Goal: Information Seeking & Learning: Learn about a topic

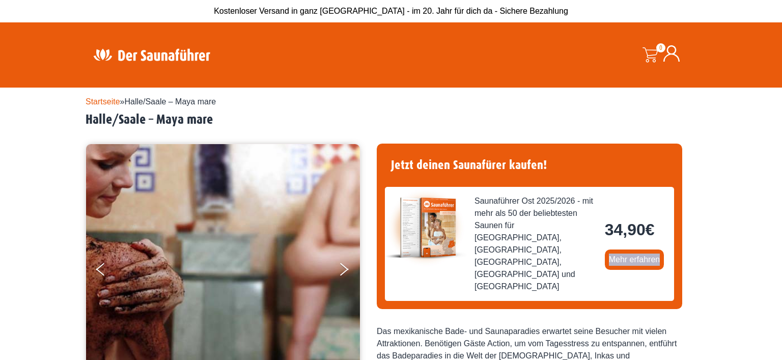
drag, startPoint x: 716, startPoint y: 229, endPoint x: 734, endPoint y: 210, distance: 25.9
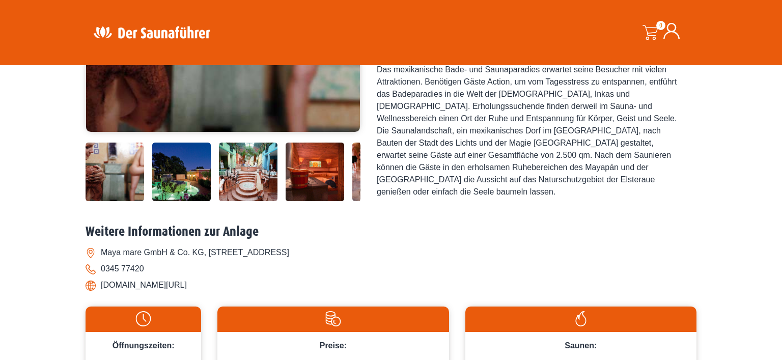
scroll to position [247, 0]
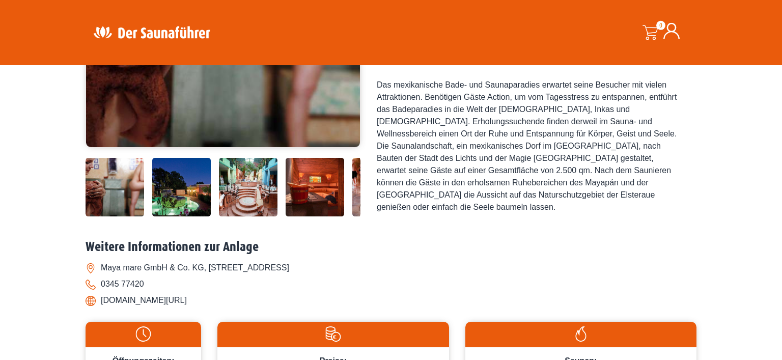
click at [248, 188] on img at bounding box center [248, 187] width 59 height 59
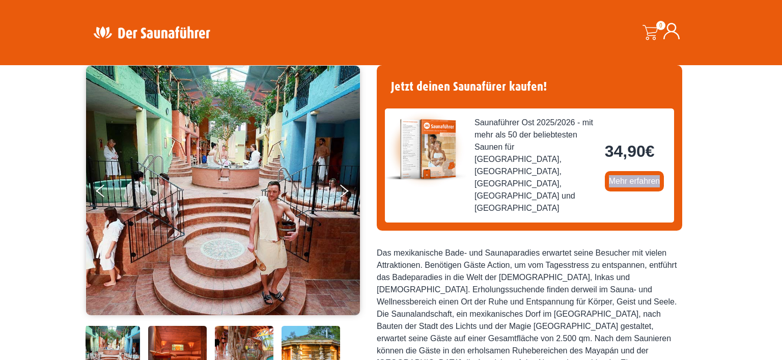
scroll to position [54, 0]
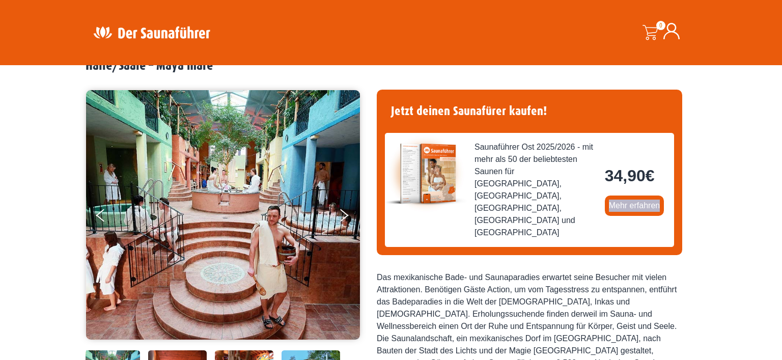
click at [247, 212] on img at bounding box center [223, 215] width 274 height 250
click at [258, 215] on img at bounding box center [223, 215] width 274 height 250
click at [262, 210] on img at bounding box center [223, 215] width 274 height 250
drag, startPoint x: 262, startPoint y: 210, endPoint x: 499, endPoint y: 55, distance: 283.3
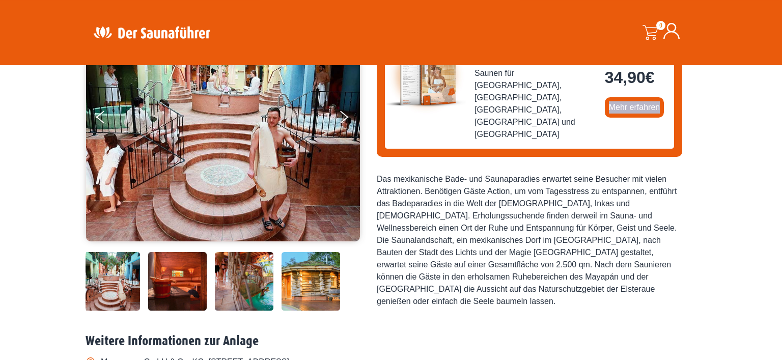
scroll to position [185, 0]
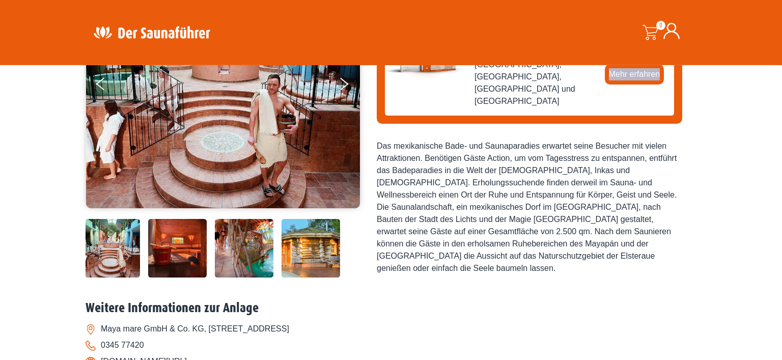
click at [187, 248] on img at bounding box center [177, 248] width 59 height 59
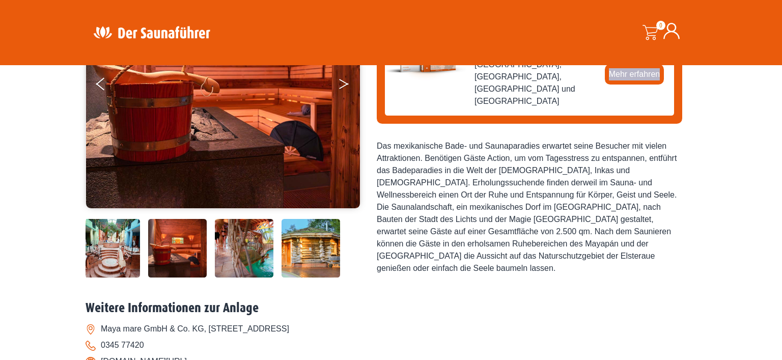
click at [345, 79] on button "Next" at bounding box center [350, 85] width 25 height 25
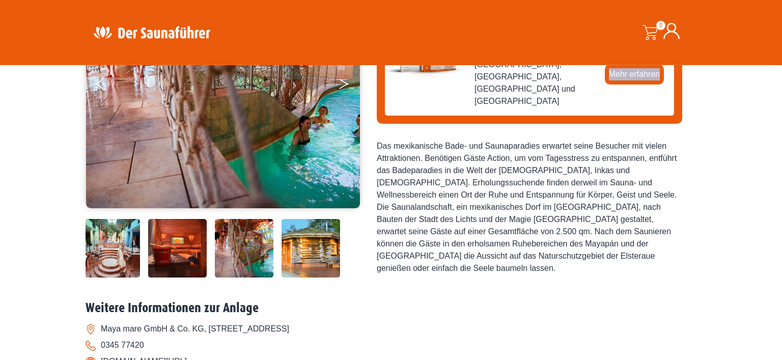
click at [345, 79] on button "Next" at bounding box center [350, 85] width 25 height 25
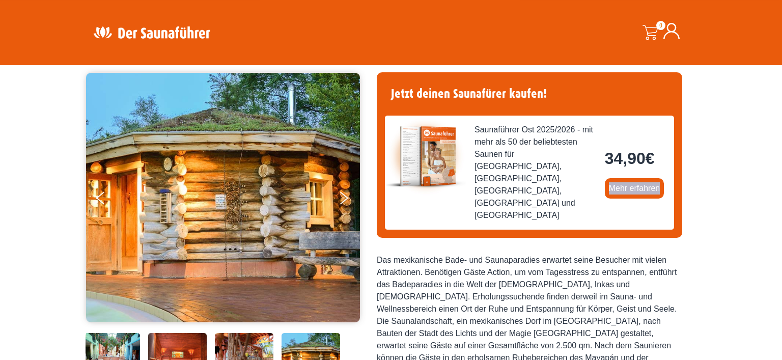
scroll to position [65, 0]
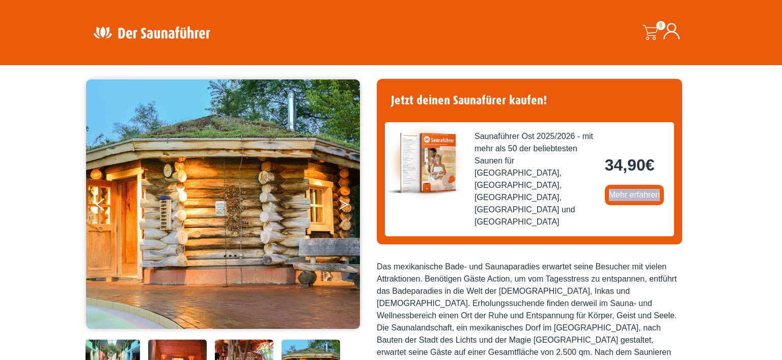
click at [348, 204] on button "Next" at bounding box center [350, 206] width 25 height 25
click at [343, 202] on icon "Next" at bounding box center [343, 203] width 9 height 6
